Goal: Transaction & Acquisition: Book appointment/travel/reservation

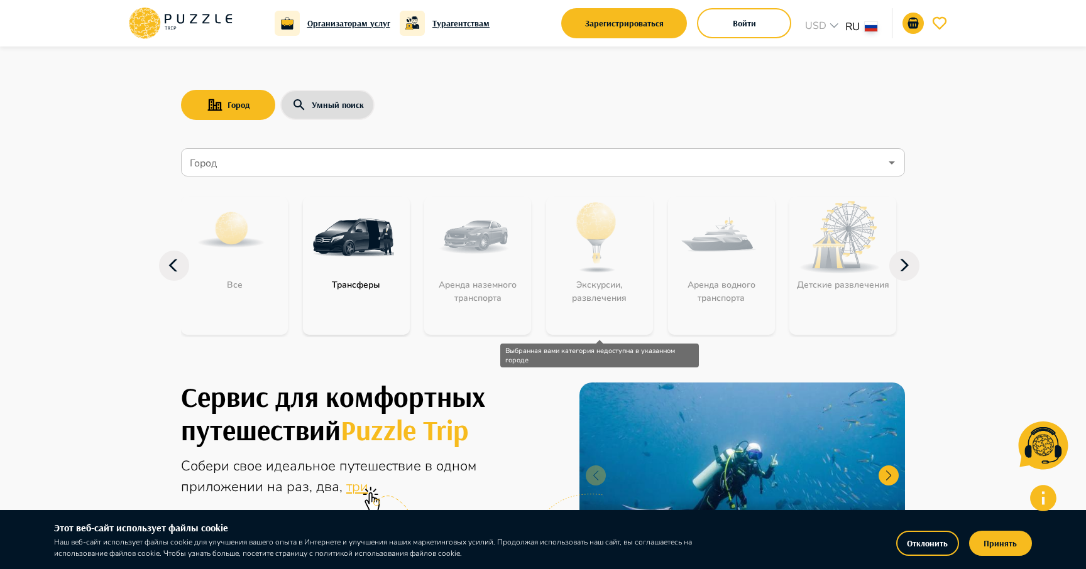
click at [598, 258] on div "Экскурсии, развлечения" at bounding box center [599, 266] width 107 height 138
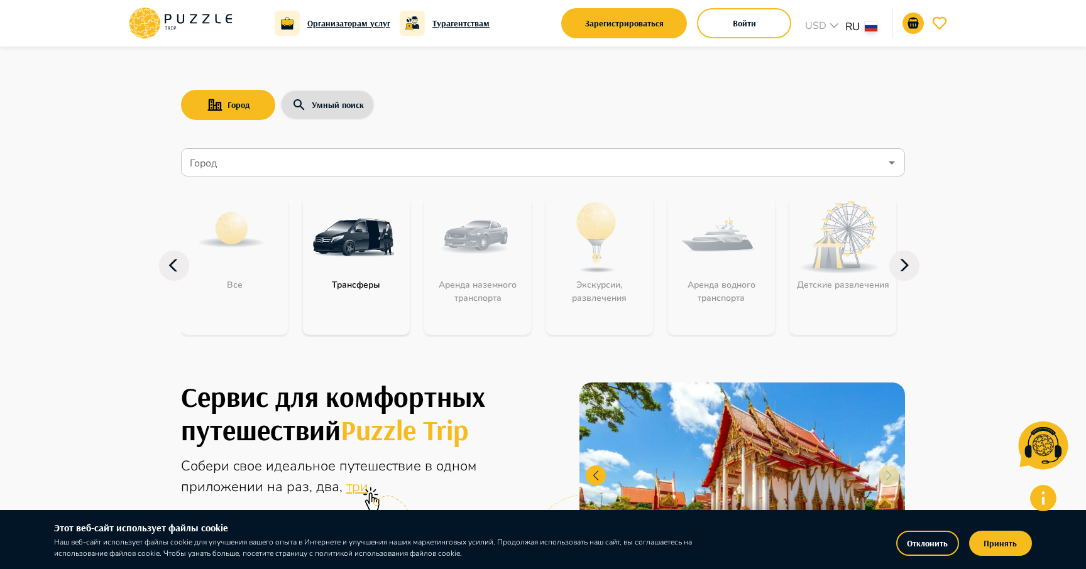
click at [500, 156] on input "Город" at bounding box center [533, 163] width 693 height 24
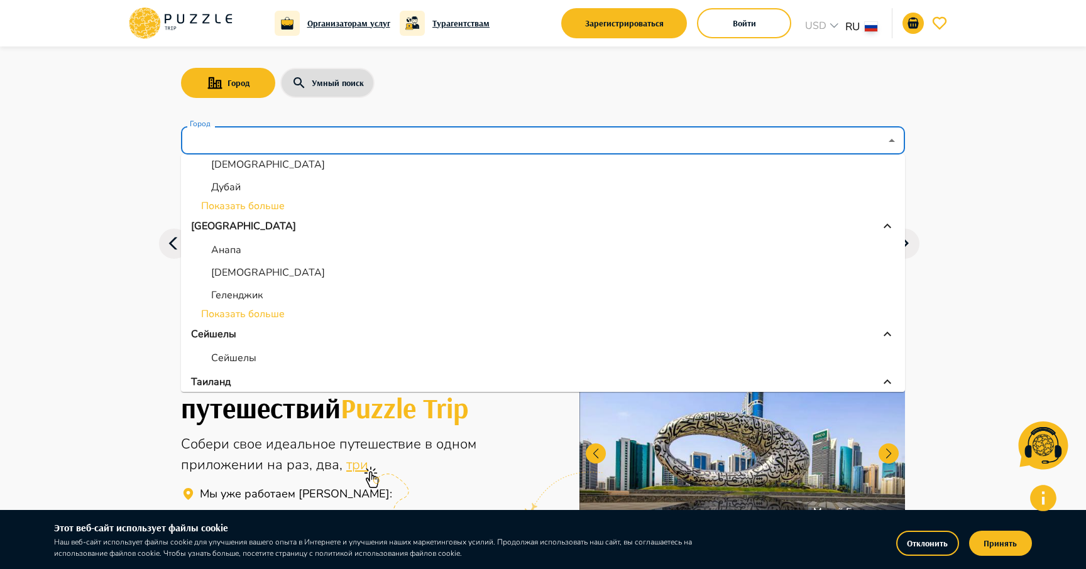
scroll to position [192, 0]
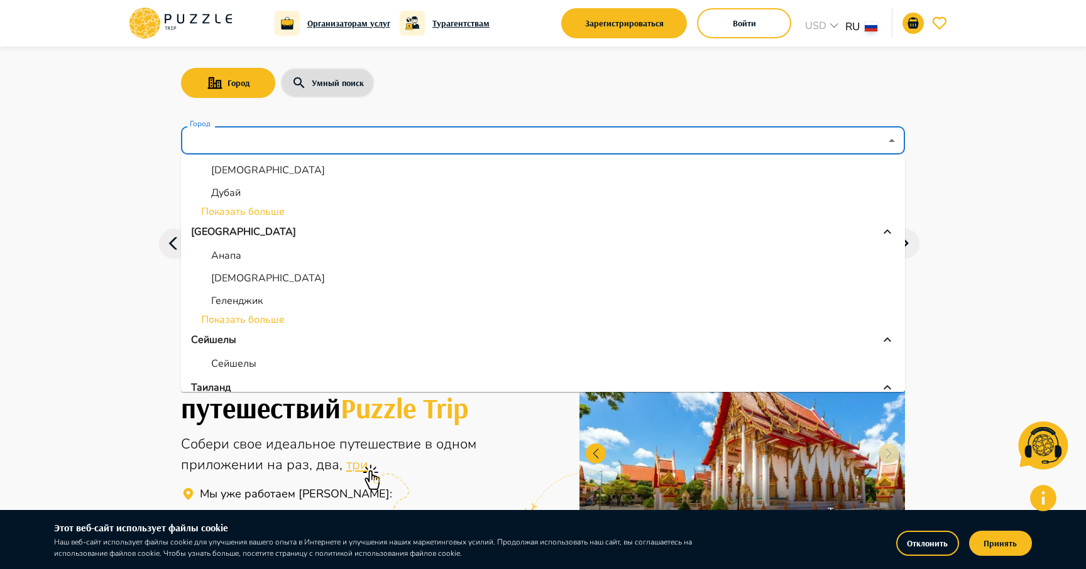
click at [266, 319] on li "Показать больше" at bounding box center [543, 319] width 724 height 15
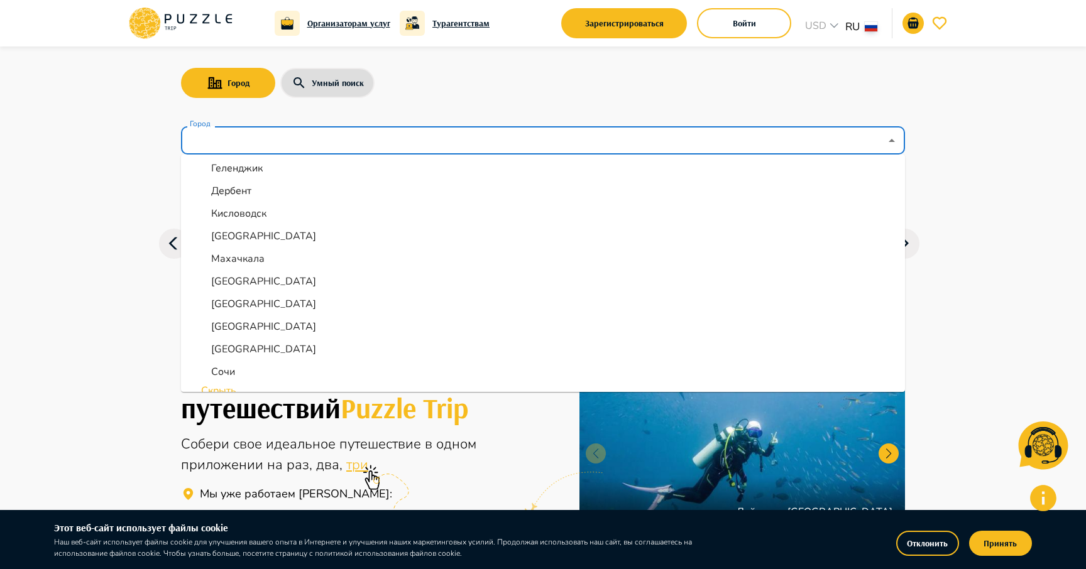
scroll to position [336, 0]
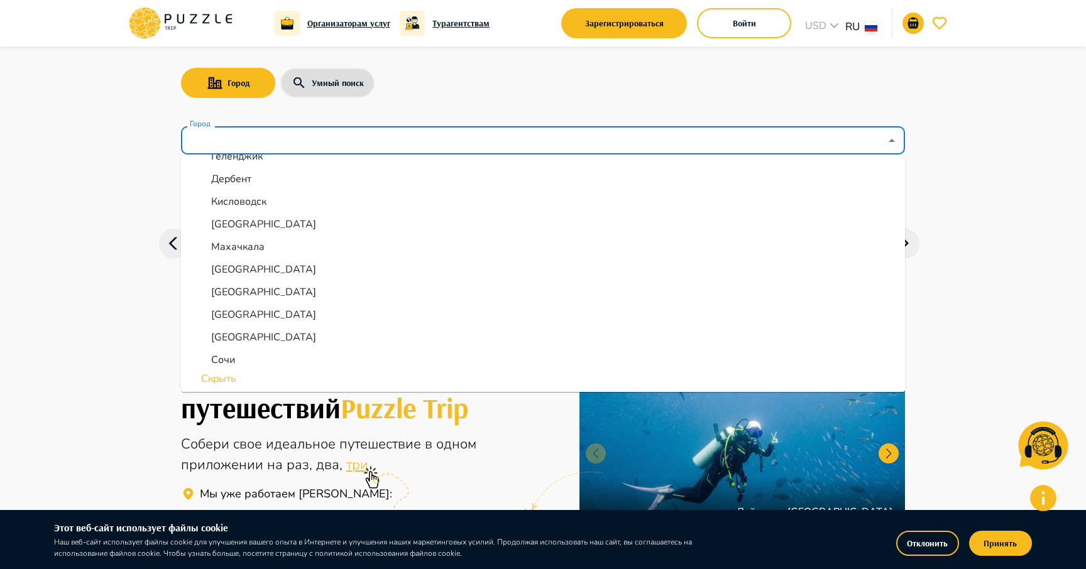
click at [257, 315] on p "Пятигорск" at bounding box center [263, 314] width 105 height 15
type input "*********"
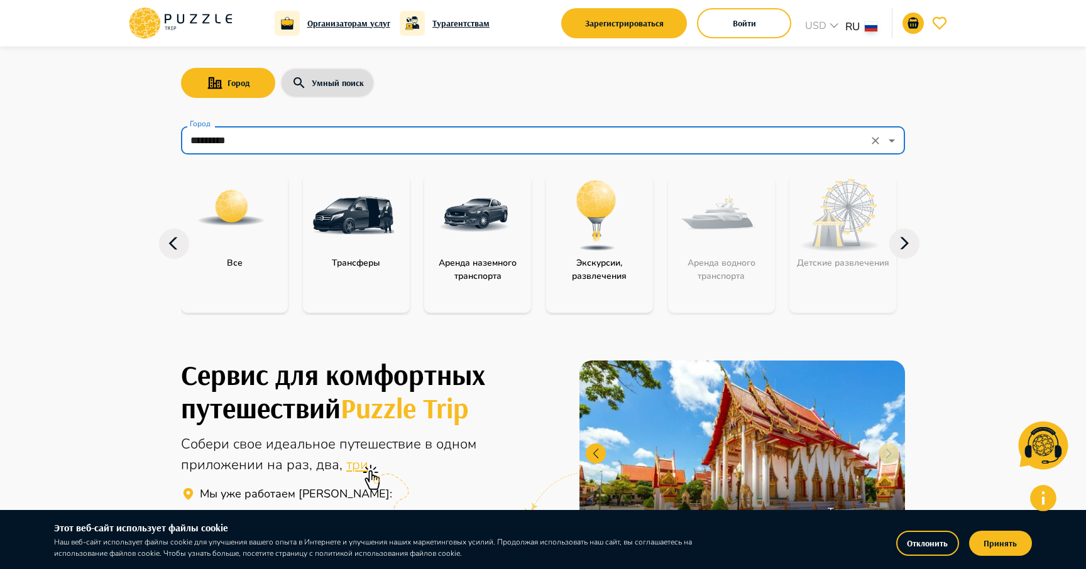
click at [619, 244] on img "category-activity" at bounding box center [597, 216] width 82 height 82
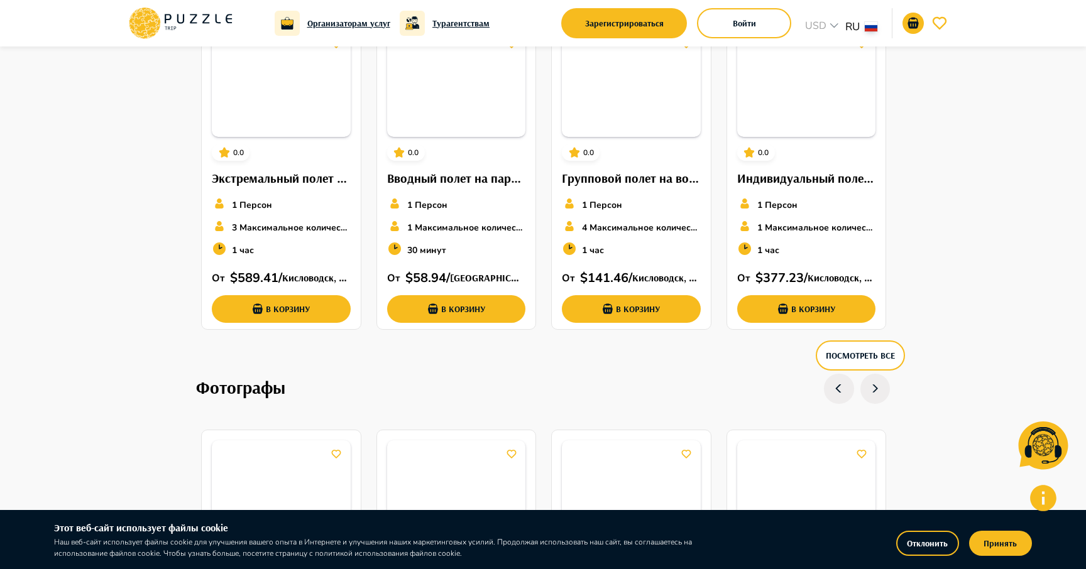
scroll to position [1677, 0]
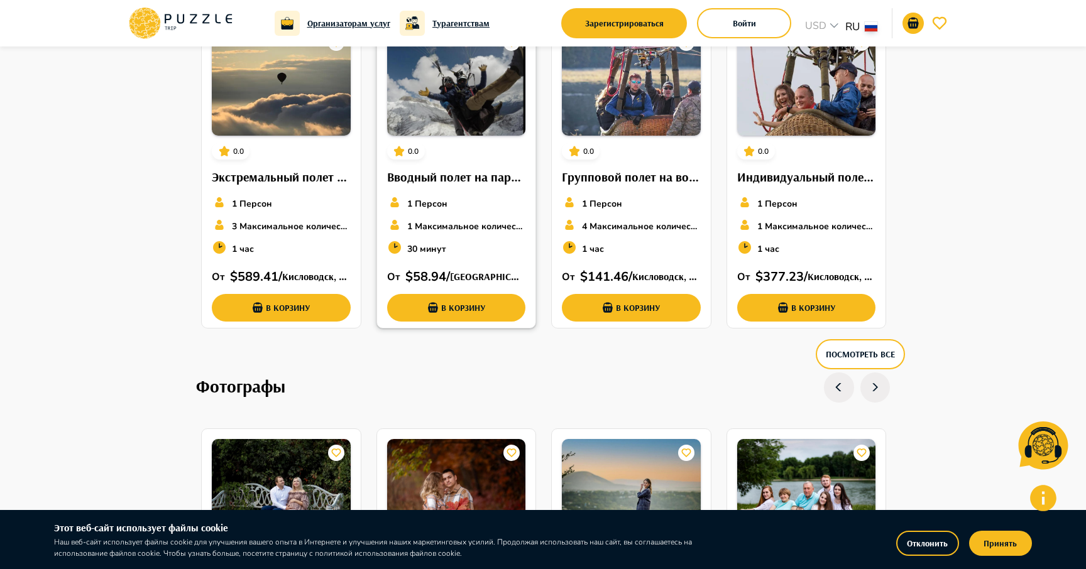
click at [481, 273] on h6 "Пятигорск, Ставропольский край, Россия" at bounding box center [488, 277] width 76 height 16
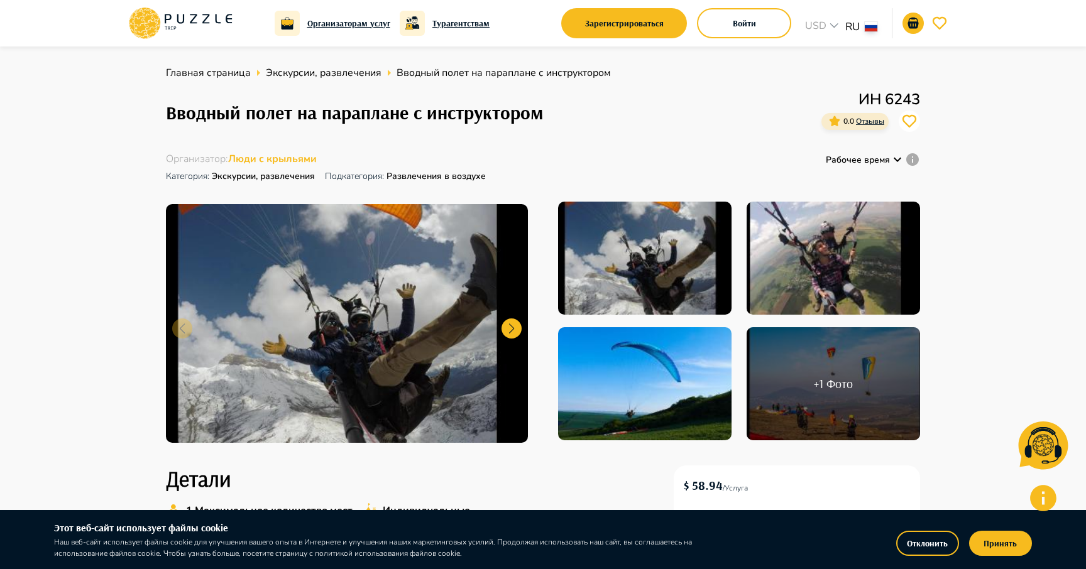
click at [175, 26] on icon at bounding box center [170, 27] width 11 height 3
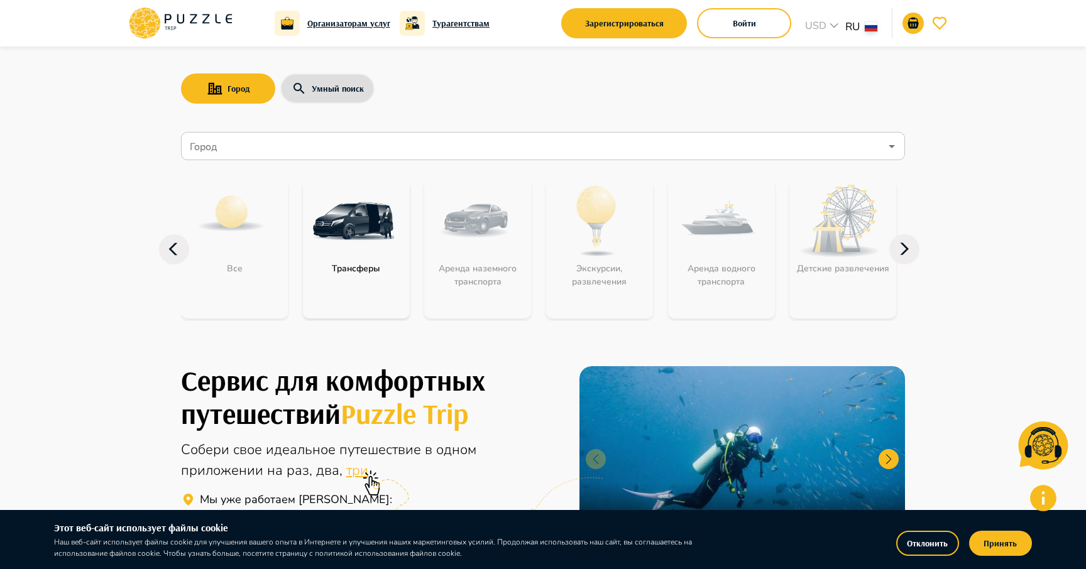
scroll to position [18, 0]
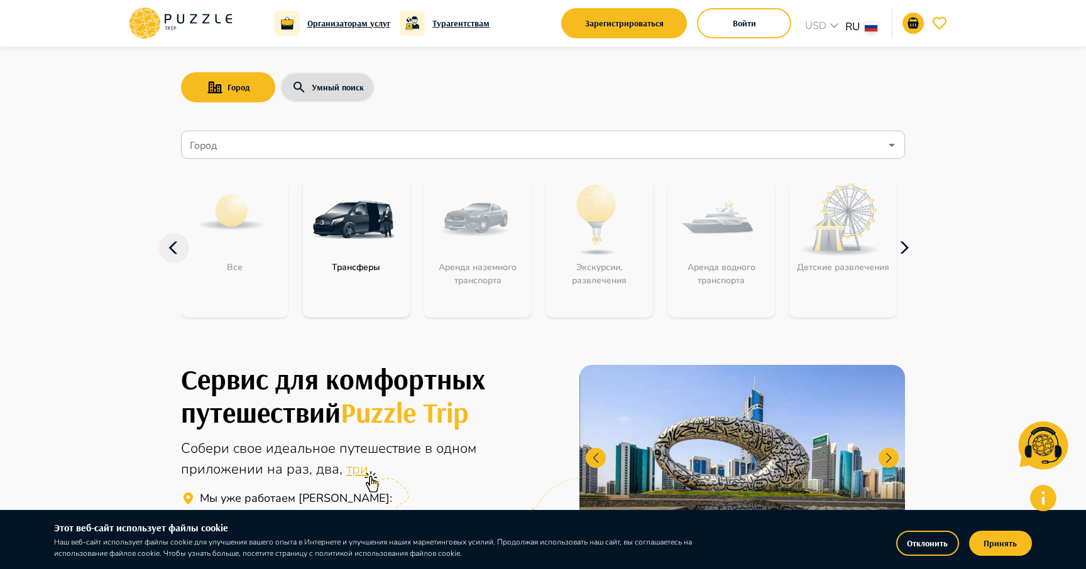
click at [906, 248] on icon "button" at bounding box center [904, 248] width 9 height 12
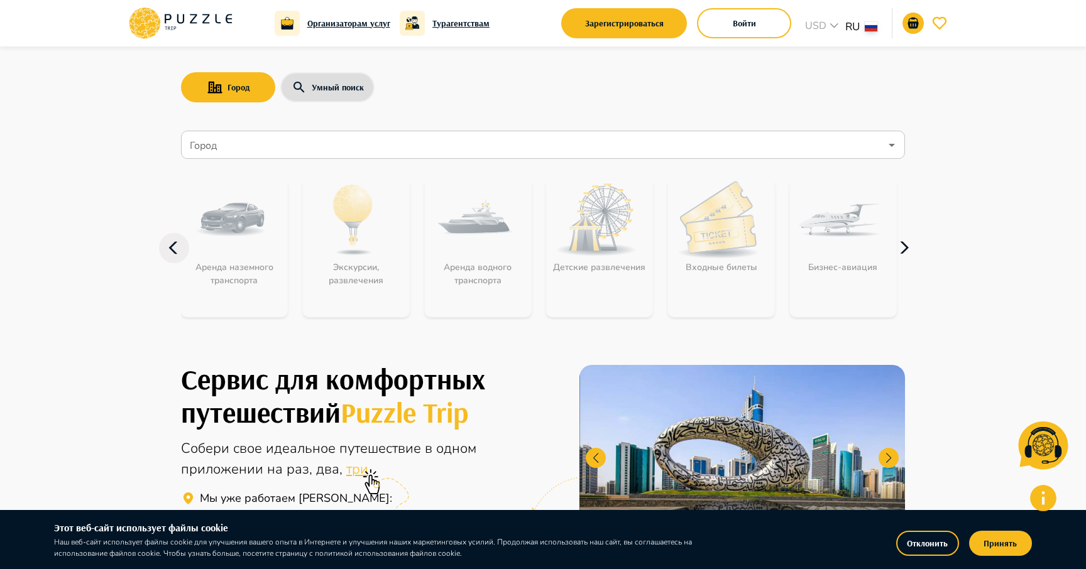
click at [906, 248] on icon "button" at bounding box center [904, 248] width 9 height 12
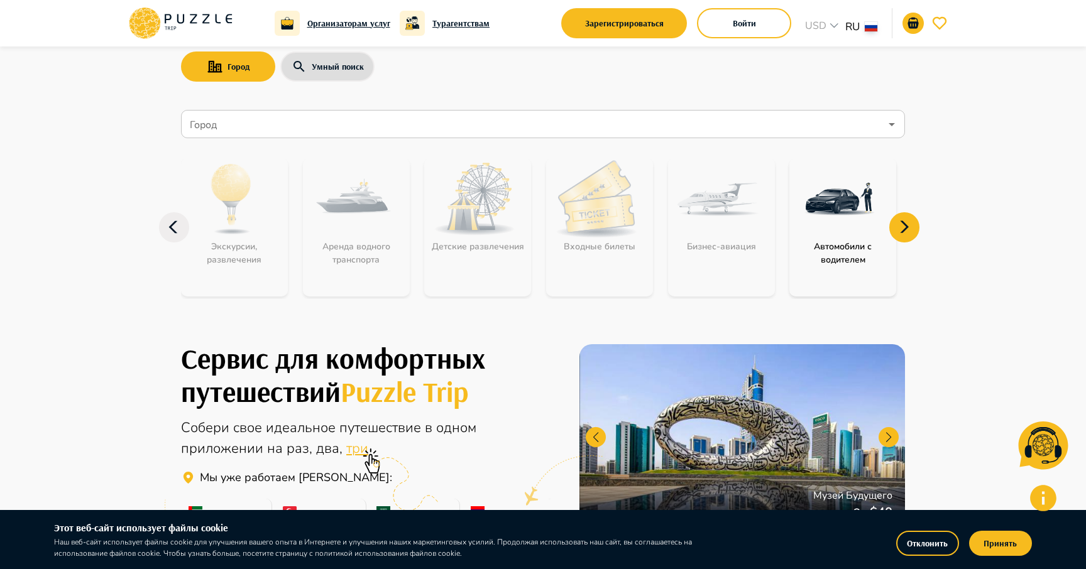
scroll to position [0, 0]
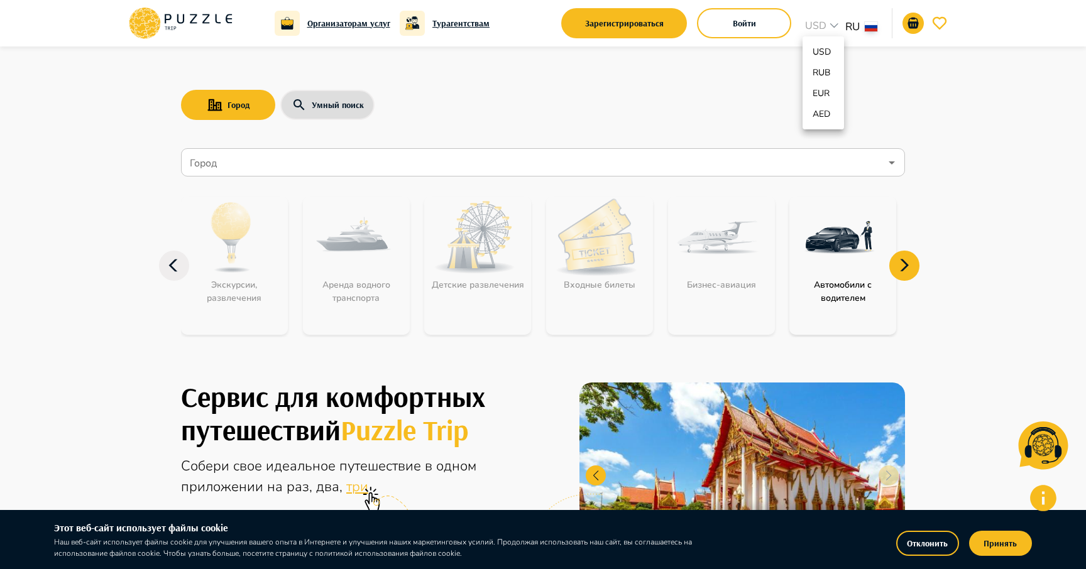
click at [826, 67] on p "RUB" at bounding box center [823, 72] width 21 height 13
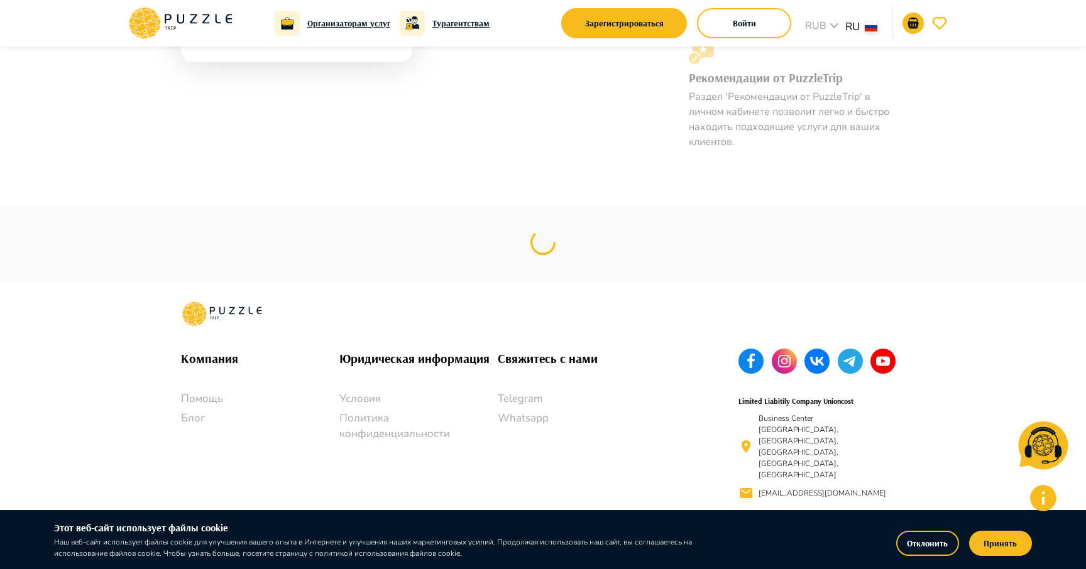
scroll to position [1230, 0]
